Goal: Submit feedback/report problem

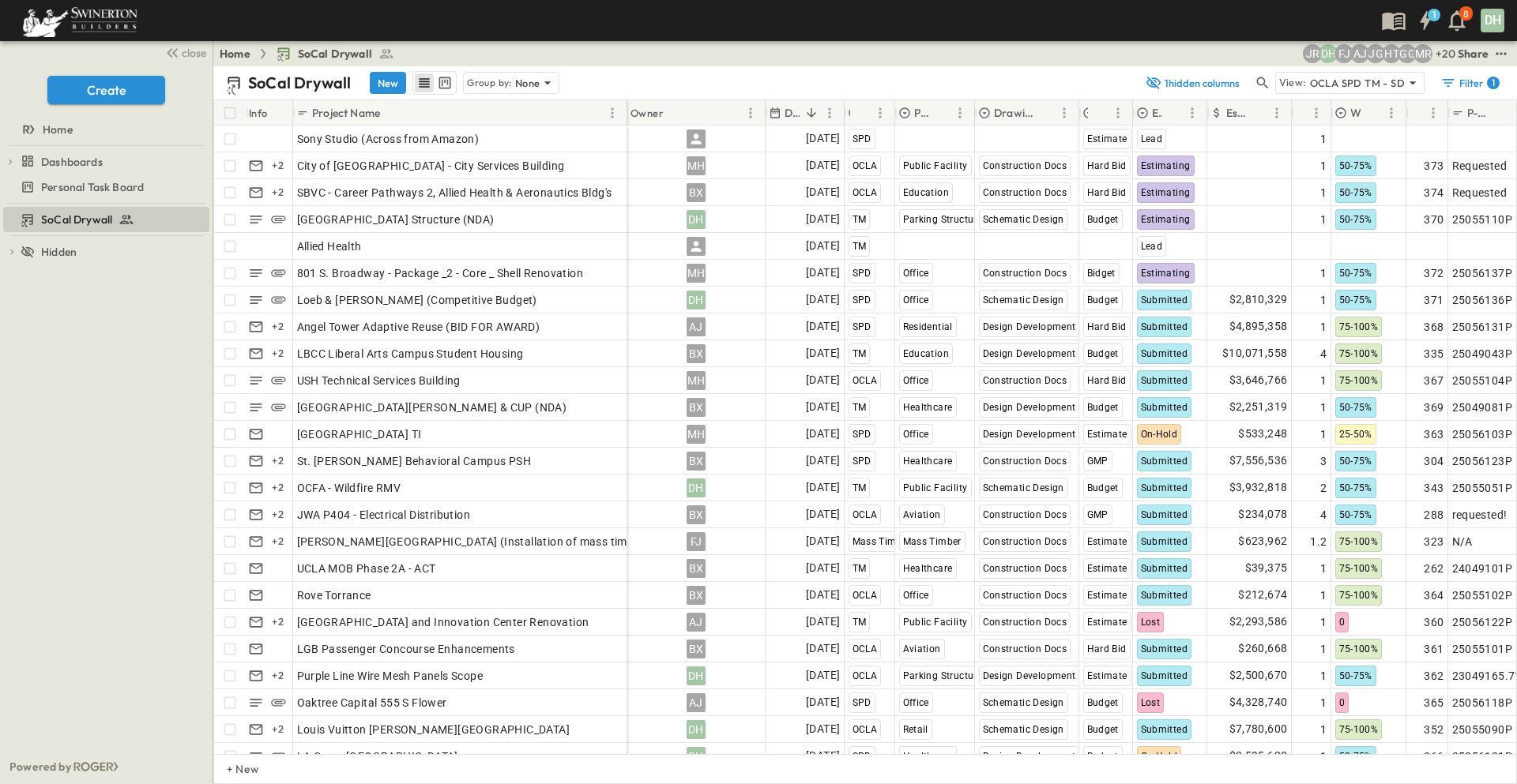
click at [127, 487] on div "SoCal Drywall To pick up a draggable item, press the space bar. While dragging,…" at bounding box center [106, 476] width 213 height 545
click at [117, 455] on div "SoCal Drywall To pick up a draggable item, press the space bar. While dragging,…" at bounding box center [106, 476] width 213 height 545
click at [116, 532] on div "SoCal Drywall To pick up a draggable item, press the space bar. While dragging,…" at bounding box center [106, 476] width 213 height 545
click at [131, 495] on div "SoCal Drywall To pick up a draggable item, press the space bar. While dragging,…" at bounding box center [106, 476] width 213 height 545
click at [134, 476] on div "SoCal Drywall To pick up a draggable item, press the space bar. While dragging,…" at bounding box center [106, 476] width 213 height 545
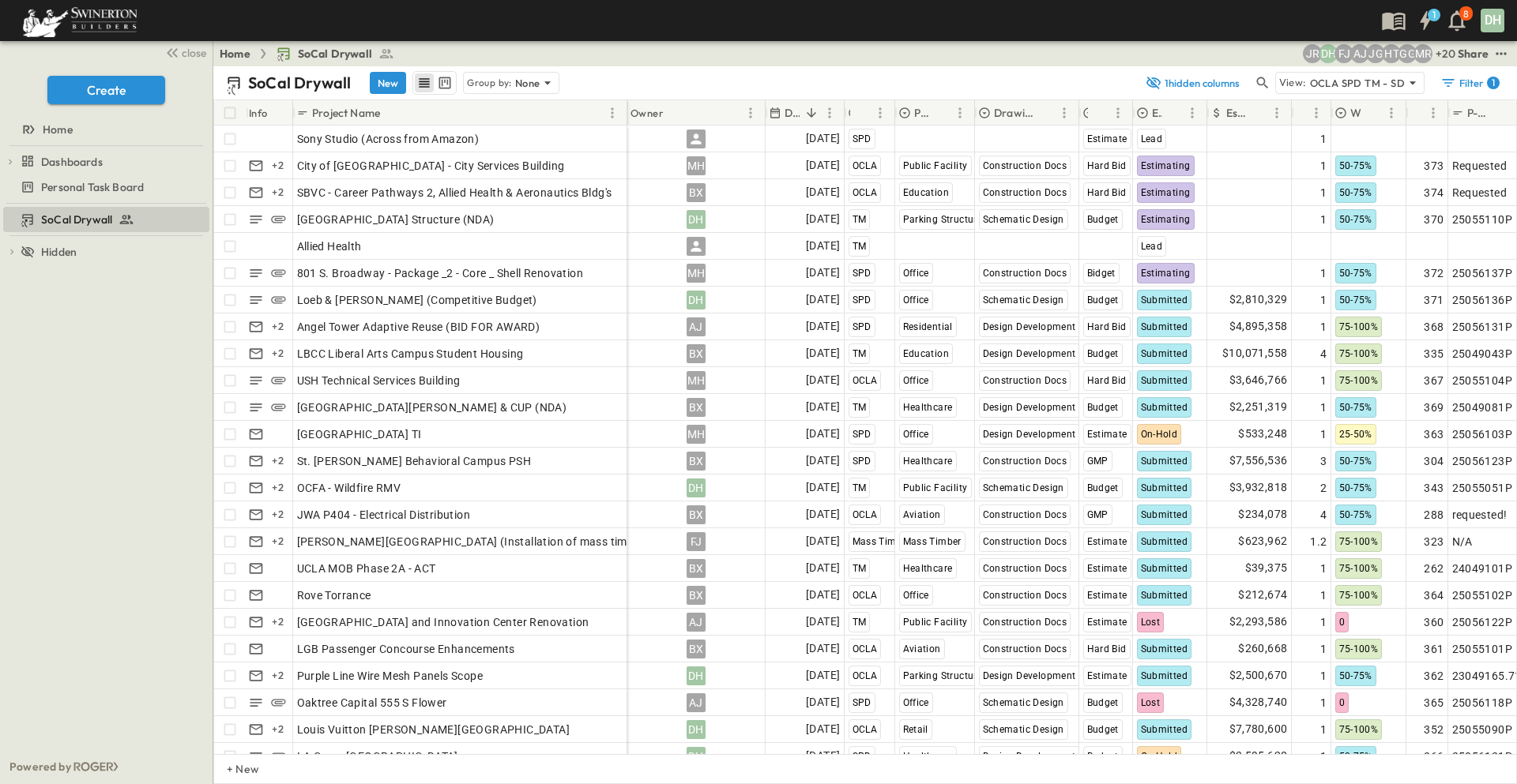
click at [137, 457] on div "SoCal Drywall To pick up a draggable item, press the space bar. While dragging,…" at bounding box center [106, 476] width 213 height 545
click at [157, 496] on div "SoCal Drywall To pick up a draggable item, press the space bar. While dragging,…" at bounding box center [106, 476] width 213 height 545
click at [163, 522] on div "SoCal Drywall To pick up a draggable item, press the space bar. While dragging,…" at bounding box center [106, 476] width 213 height 545
click at [163, 533] on div "SoCal Drywall To pick up a draggable item, press the space bar. While dragging,…" at bounding box center [106, 476] width 213 height 545
click at [164, 533] on div "SoCal Drywall To pick up a draggable item, press the space bar. While dragging,…" at bounding box center [106, 476] width 213 height 545
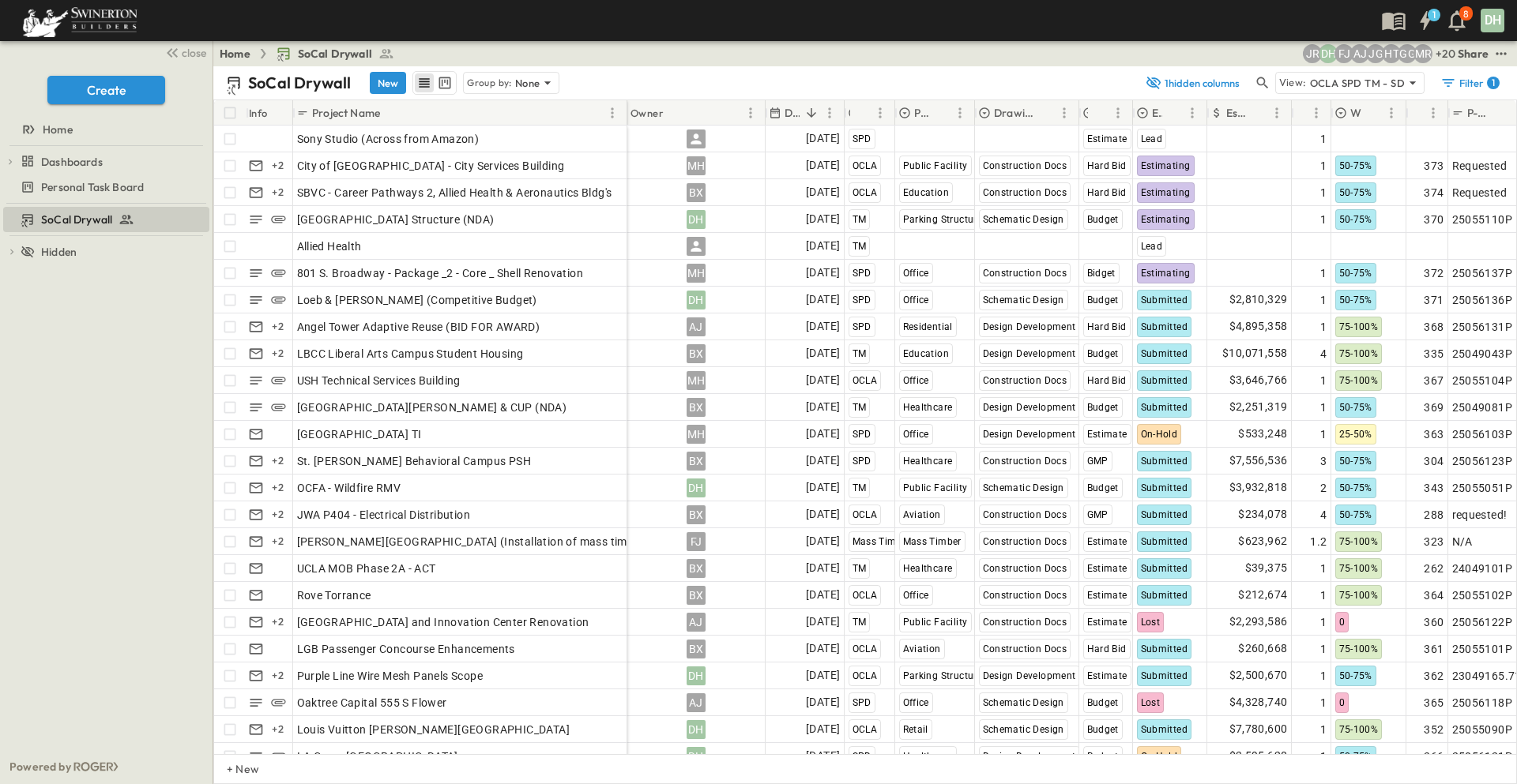
click at [143, 394] on div "SoCal Drywall To pick up a draggable item, press the space bar. While dragging,…" at bounding box center [106, 476] width 213 height 545
click at [141, 337] on div "SoCal Drywall To pick up a draggable item, press the space bar. While dragging,…" at bounding box center [106, 476] width 213 height 545
click at [147, 331] on div "SoCal Drywall To pick up a draggable item, press the space bar. While dragging,…" at bounding box center [106, 476] width 213 height 545
click at [97, 326] on div "SoCal Drywall To pick up a draggable item, press the space bar. While dragging,…" at bounding box center [106, 476] width 213 height 545
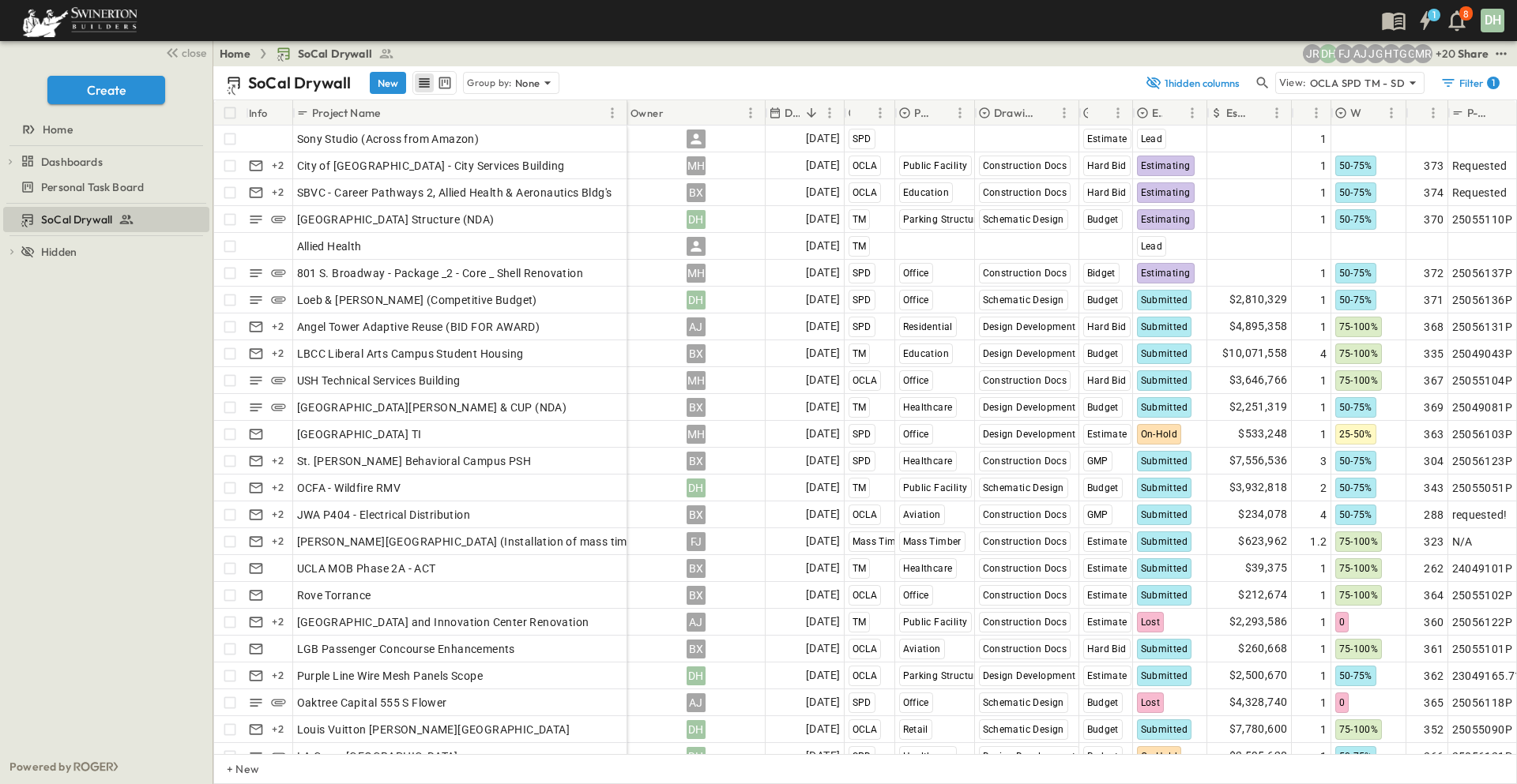
click at [116, 324] on div "SoCal Drywall To pick up a draggable item, press the space bar. While dragging,…" at bounding box center [106, 476] width 213 height 545
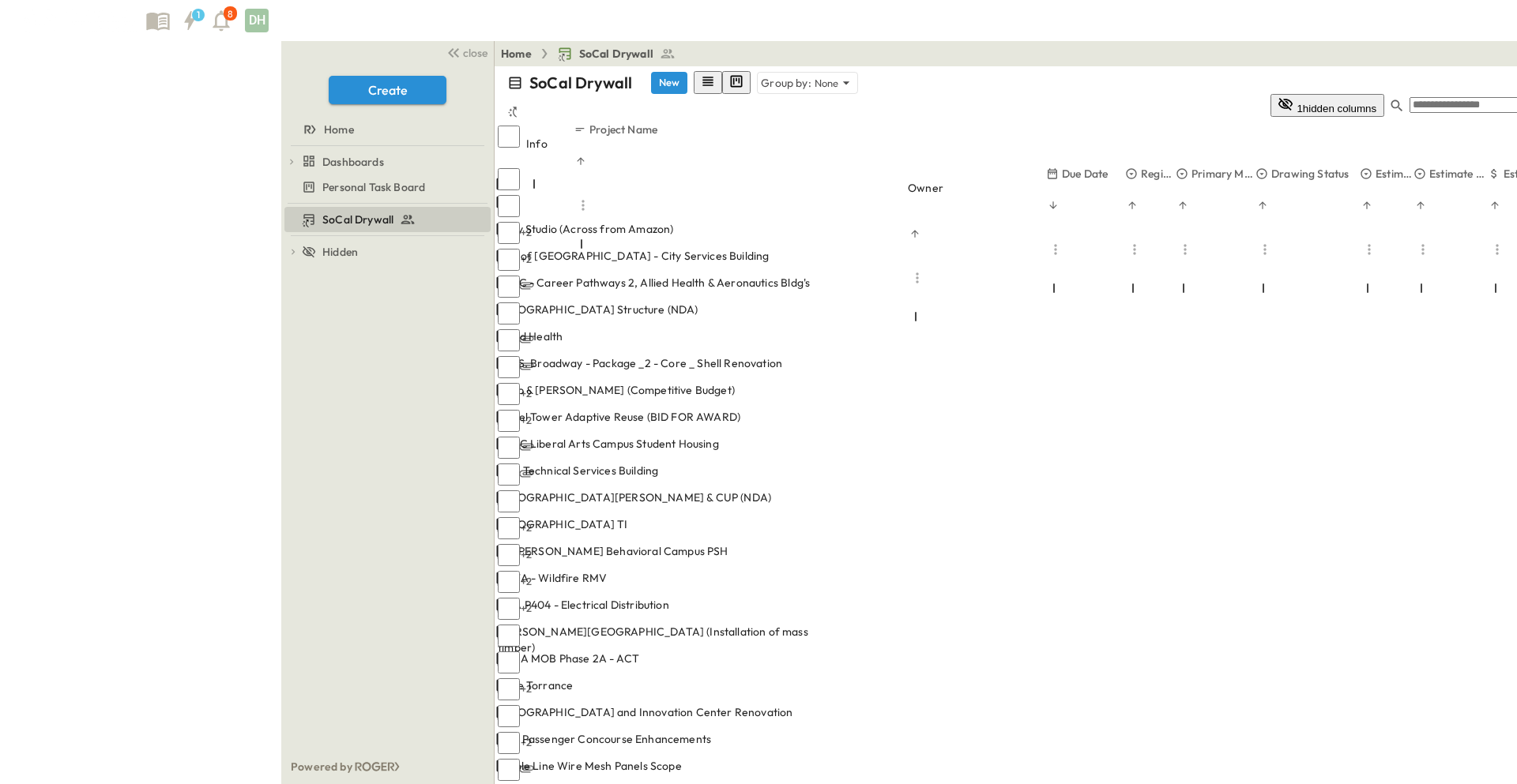
drag, startPoint x: 138, startPoint y: 340, endPoint x: 132, endPoint y: 333, distance: 9.2
click at [282, 340] on div "SoCal Drywall To pick up a draggable item, press the space bar. While dragging,…" at bounding box center [388, 476] width 213 height 545
click at [282, 332] on div "SoCal Drywall To pick up a draggable item, press the space bar. While dragging,…" at bounding box center [388, 476] width 213 height 545
